Goal: Task Accomplishment & Management: Manage account settings

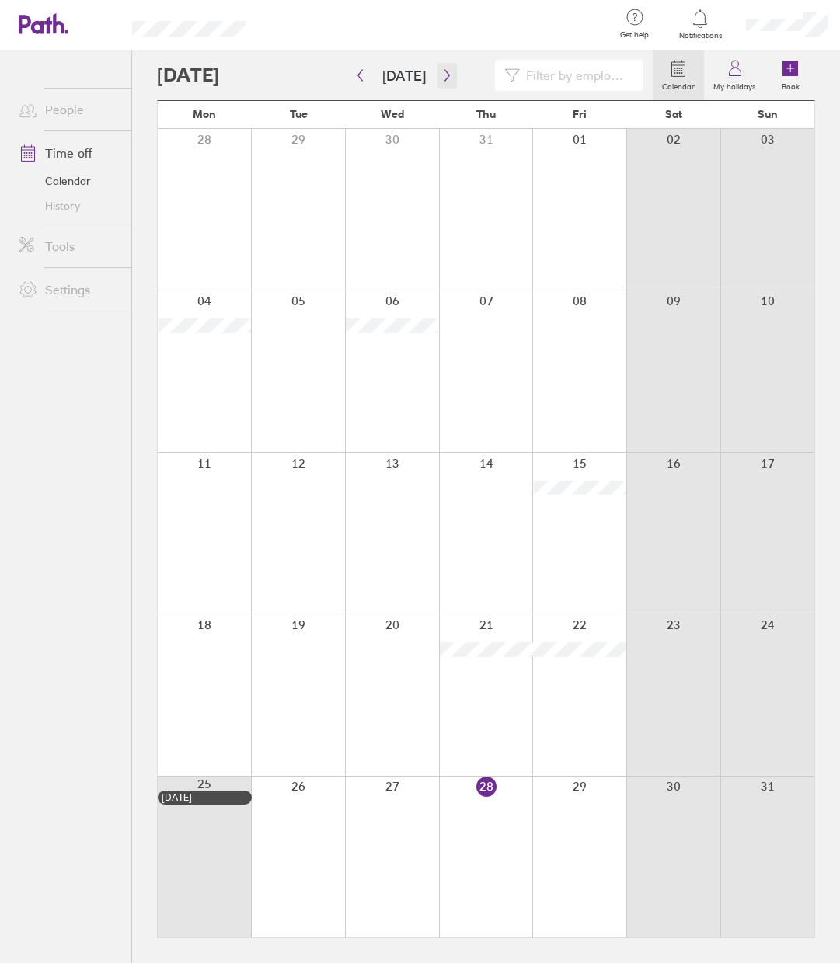
click at [444, 78] on icon "button" at bounding box center [447, 75] width 12 height 12
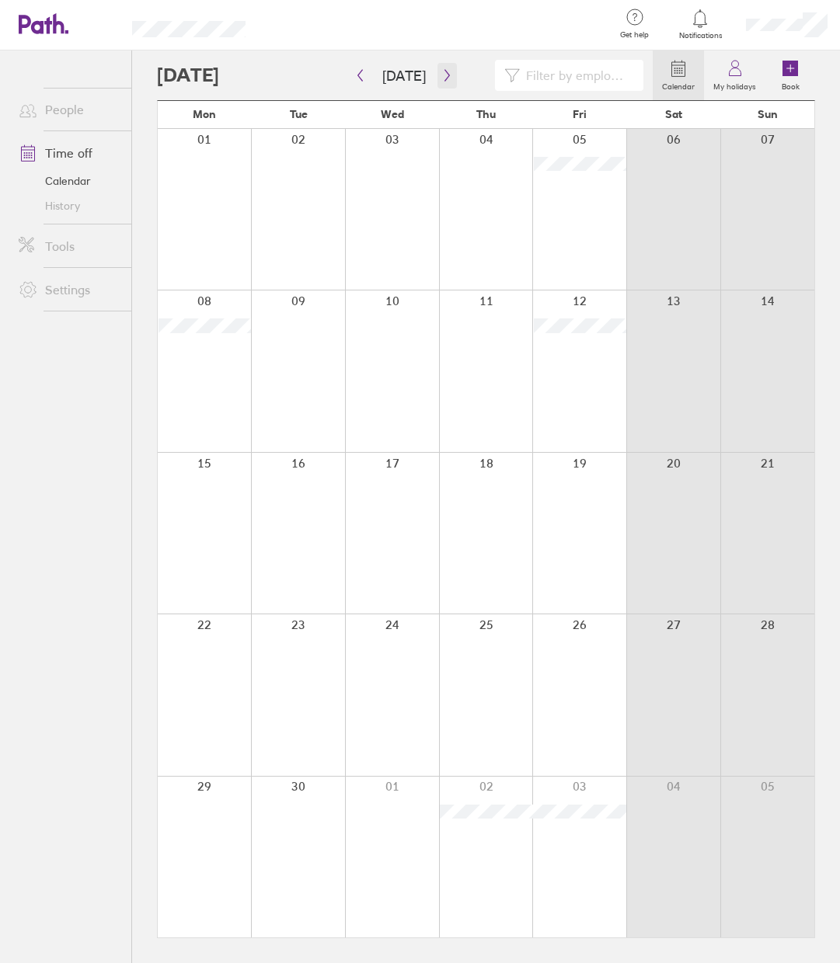
click at [441, 73] on icon "button" at bounding box center [447, 75] width 12 height 12
click at [441, 74] on icon "button" at bounding box center [447, 75] width 12 height 12
click at [363, 67] on button "button" at bounding box center [359, 76] width 19 height 26
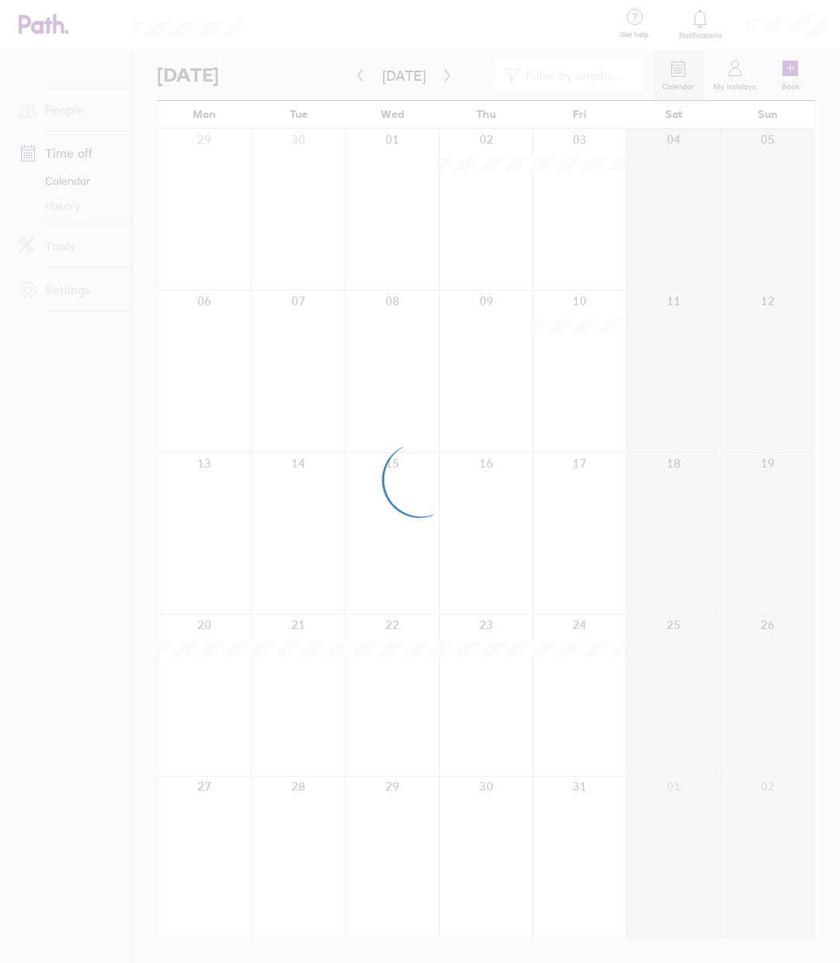
click at [360, 78] on div at bounding box center [420, 481] width 840 height 963
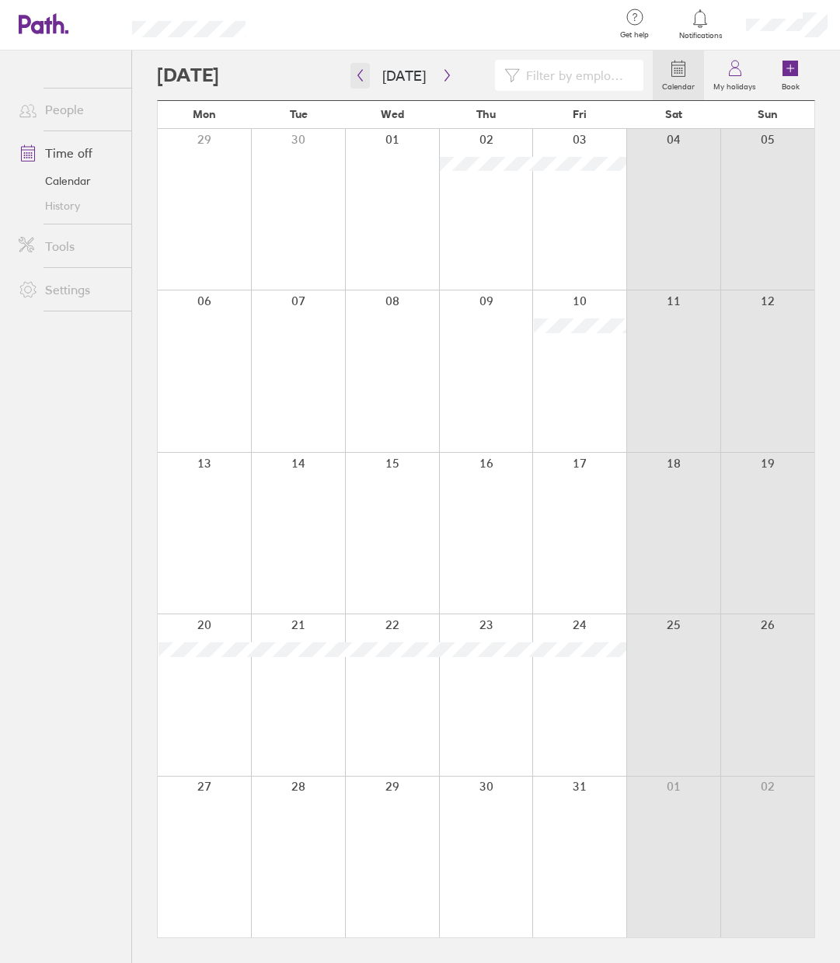
click at [357, 81] on icon "button" at bounding box center [360, 75] width 12 height 12
